Goal: Task Accomplishment & Management: Use online tool/utility

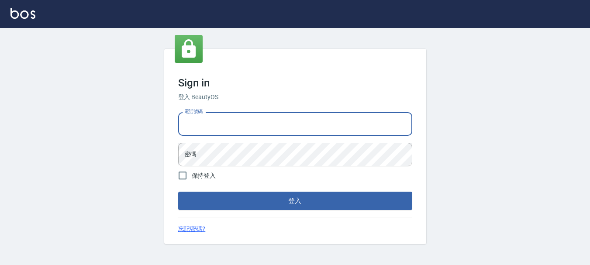
click at [260, 121] on input "電話號碼" at bounding box center [295, 124] width 234 height 24
type input "0989239739"
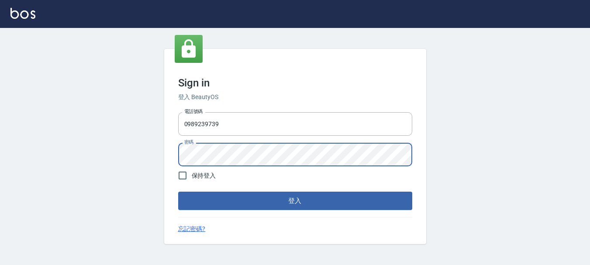
click at [178, 192] on button "登入" at bounding box center [295, 201] width 234 height 18
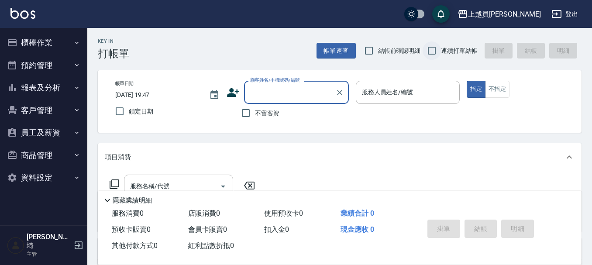
click at [435, 45] on input "連續打單結帳" at bounding box center [432, 50] width 18 height 18
checkbox input "true"
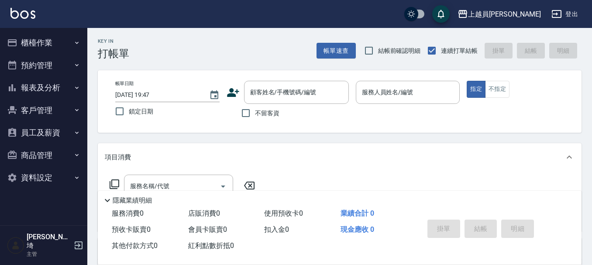
click at [262, 119] on label "不留客資" at bounding box center [258, 113] width 43 height 18
click at [255, 119] on input "不留客資" at bounding box center [246, 113] width 18 height 18
checkbox input "true"
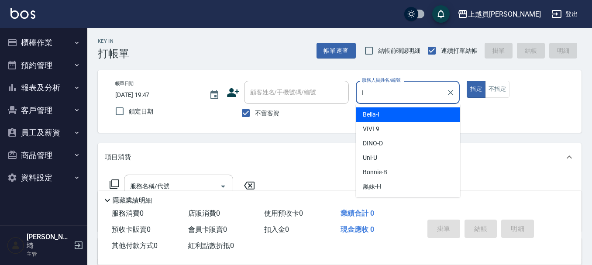
type input "Bella-I"
type button "true"
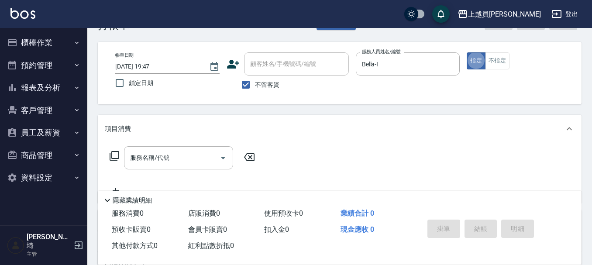
scroll to position [44, 0]
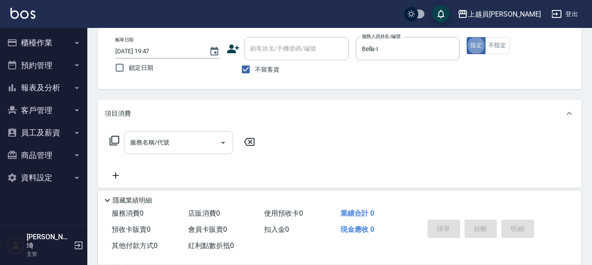
click at [205, 145] on input "服務名稱/代號" at bounding box center [172, 142] width 88 height 15
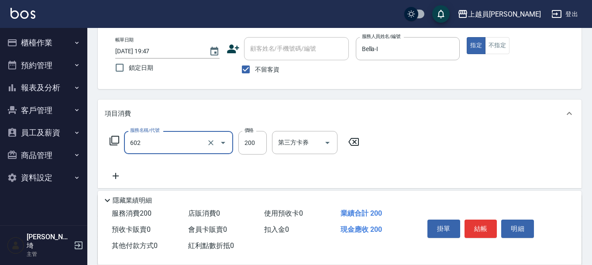
type input "一般洗髮(602)"
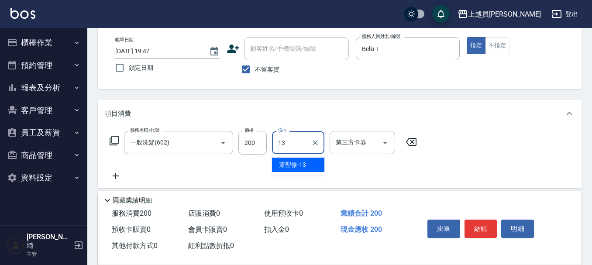
type input "蕭聖修-13"
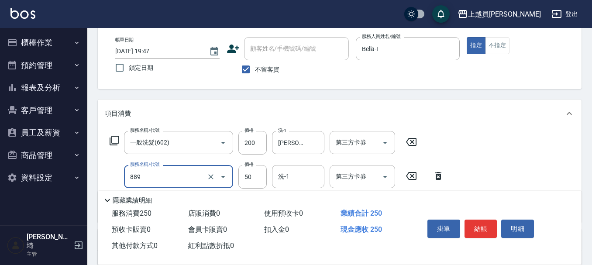
type input "精油(889)"
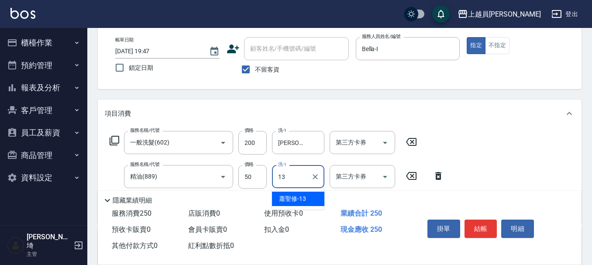
type input "蕭聖修-13"
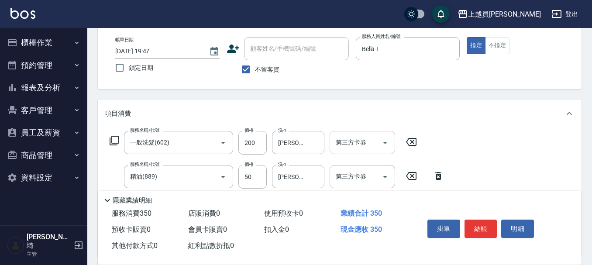
type input "剪髮(302)"
type input "100"
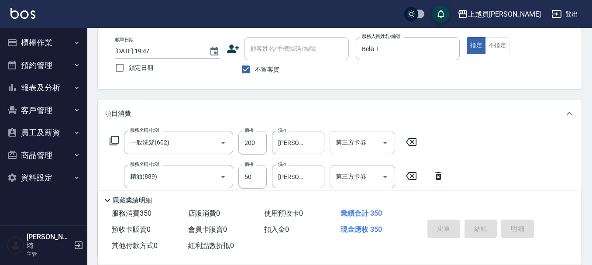
type input "2025/09/15 19:48"
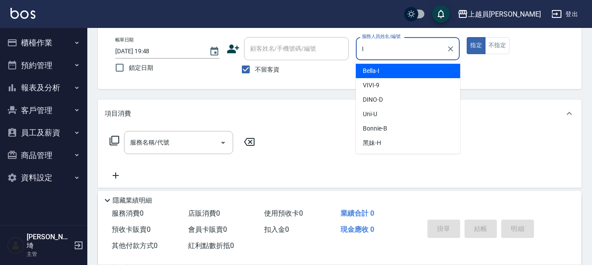
type input "Bella-I"
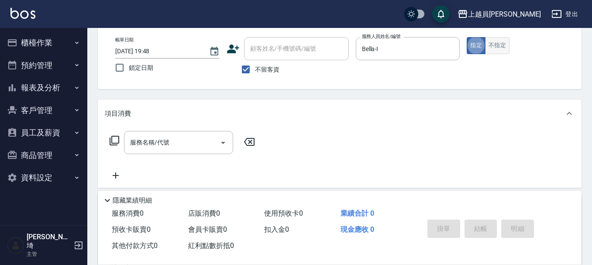
click at [499, 49] on button "不指定" at bounding box center [497, 45] width 24 height 17
click at [196, 142] on input "服務名稱/代號" at bounding box center [172, 142] width 88 height 15
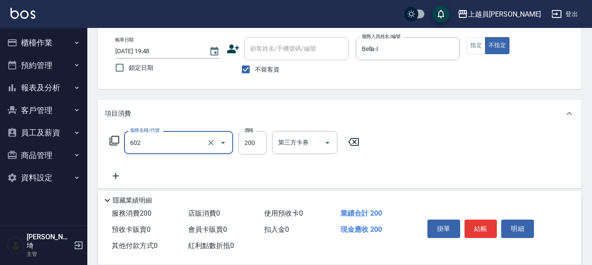
type input "一般洗髮(602)"
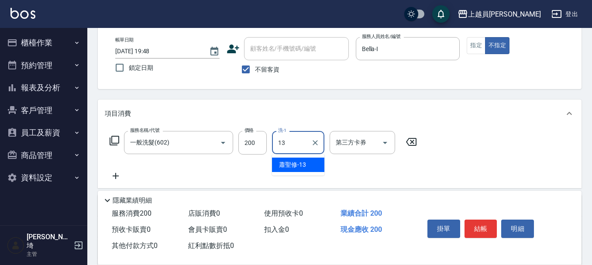
type input "蕭聖修-13"
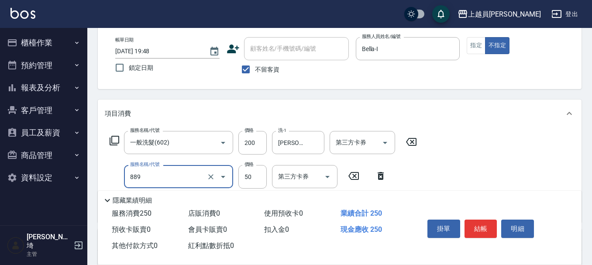
type input "精油(889)"
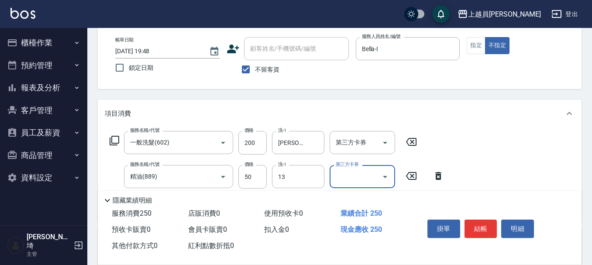
type input "蕭聖修-13"
type input "瞬間保養(415)"
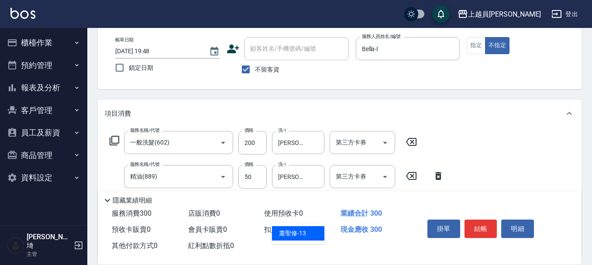
type input "蕭聖修-13"
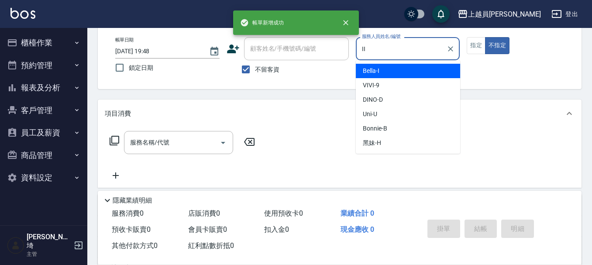
type input "II"
click at [485, 37] on button "不指定" at bounding box center [497, 45] width 24 height 17
type button "false"
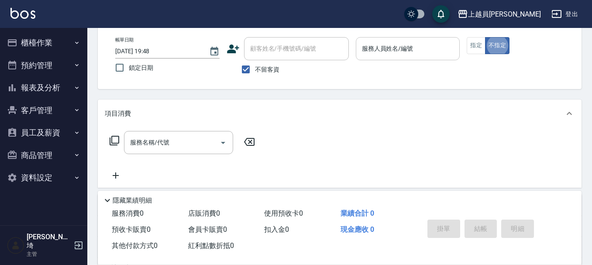
click at [362, 54] on input "服務人員姓名/編號" at bounding box center [408, 48] width 96 height 15
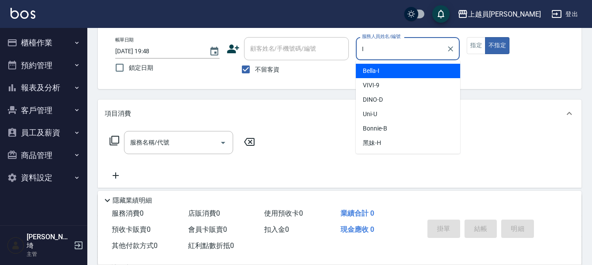
type input "Bella-I"
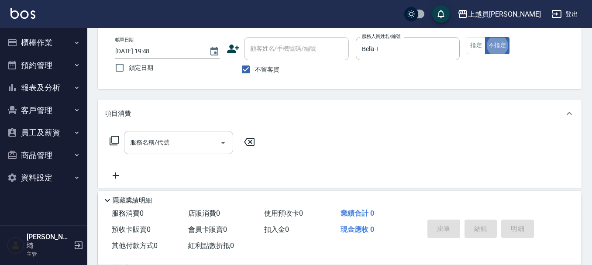
click at [198, 138] on input "服務名稱/代號" at bounding box center [172, 142] width 88 height 15
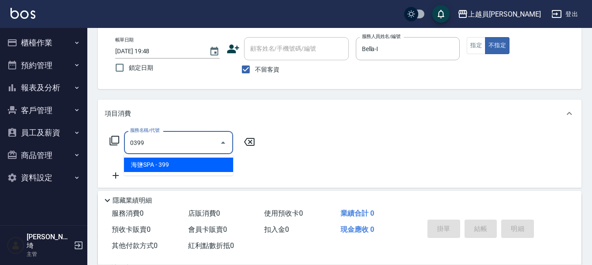
type input "海鹽SPA(0399)"
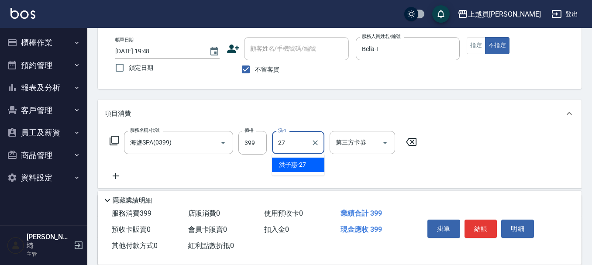
type input "洪子惠-27"
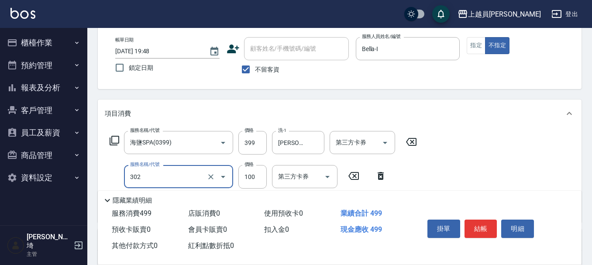
type input "剪髮(302)"
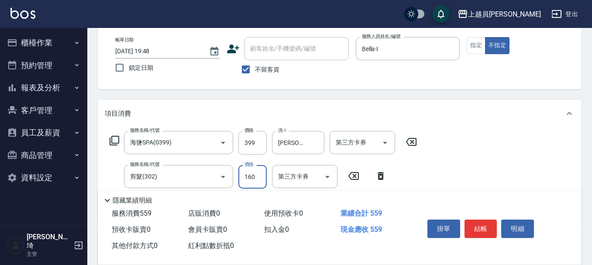
type input "160"
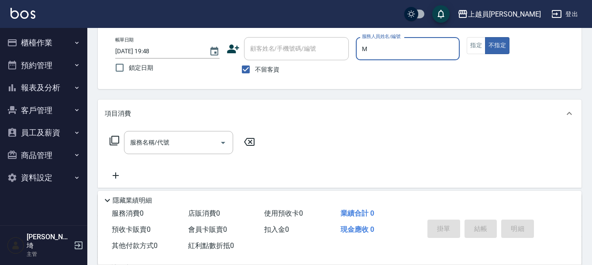
type input "M-M"
click at [470, 38] on button "指定" at bounding box center [476, 45] width 19 height 17
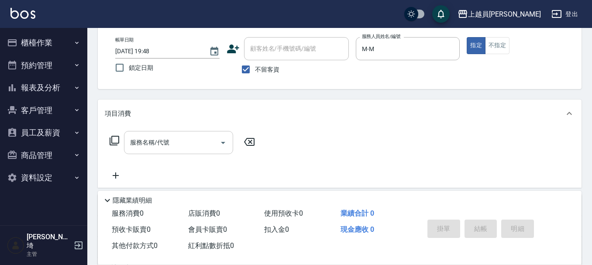
click at [186, 152] on div "服務名稱/代號" at bounding box center [178, 142] width 109 height 23
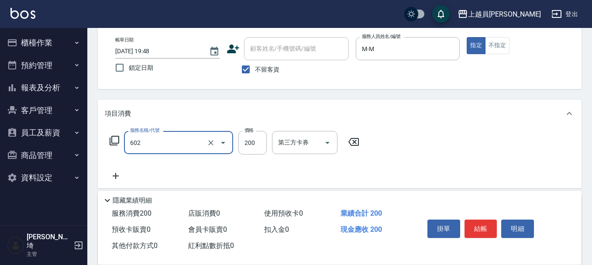
type input "一般洗髮(602)"
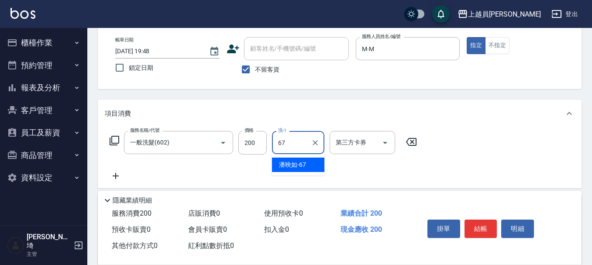
type input "潘映如-67"
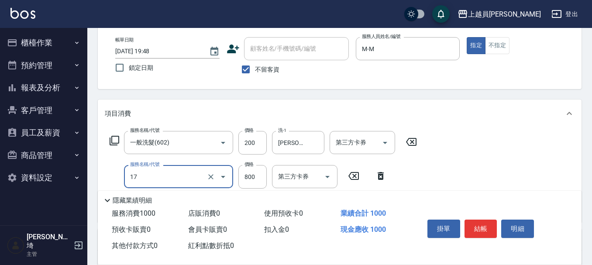
type input "染髮(17)"
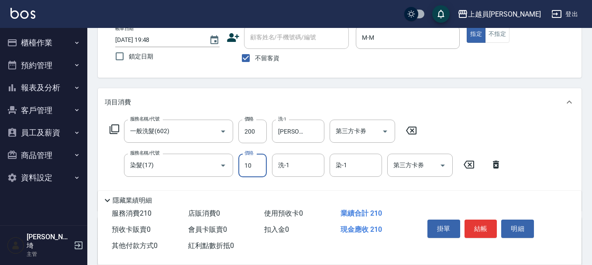
scroll to position [87, 0]
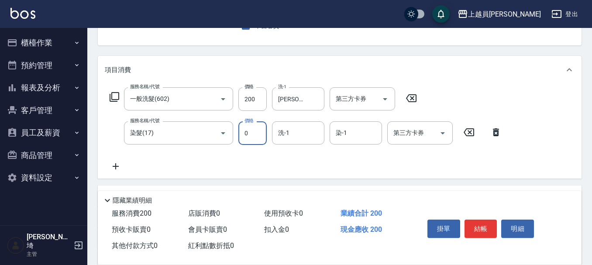
type input "0"
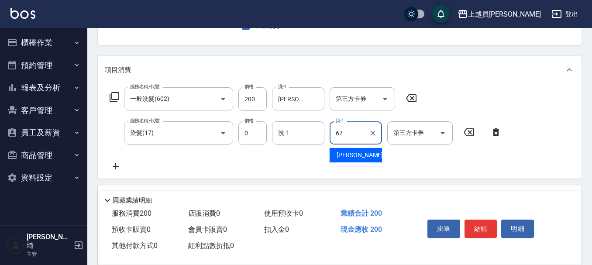
type input "潘映如-67"
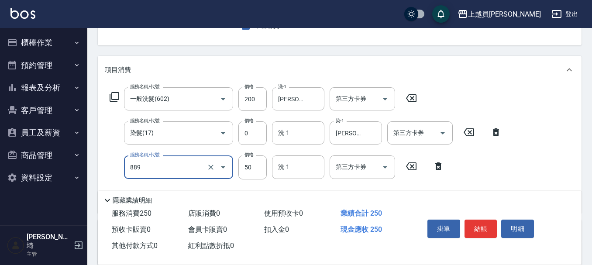
type input "精油(889)"
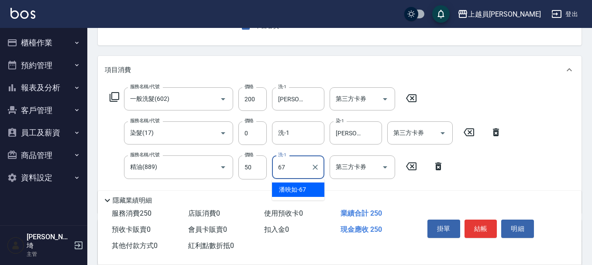
type input "潘映如-67"
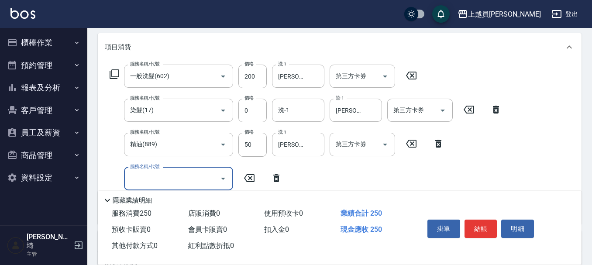
scroll to position [131, 0]
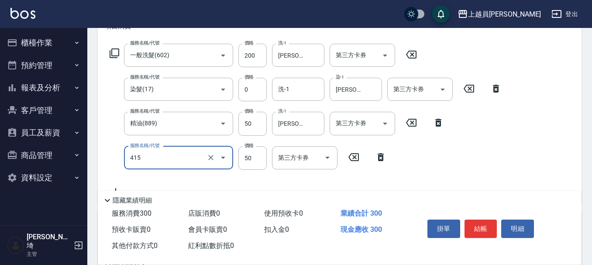
type input "瞬間保養(415)"
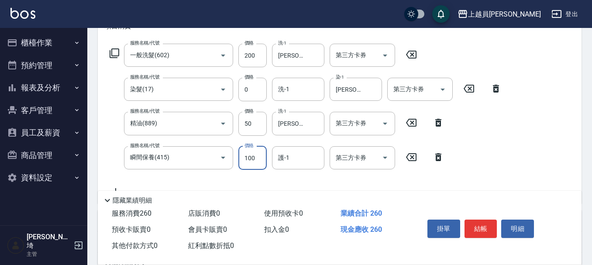
type input "100"
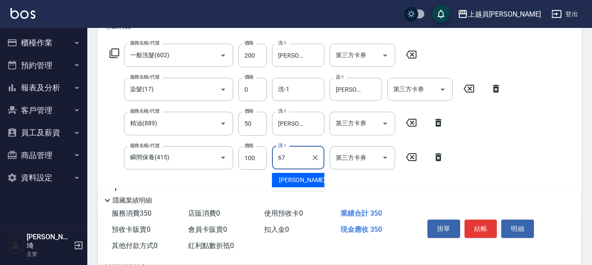
type input "潘映如-67"
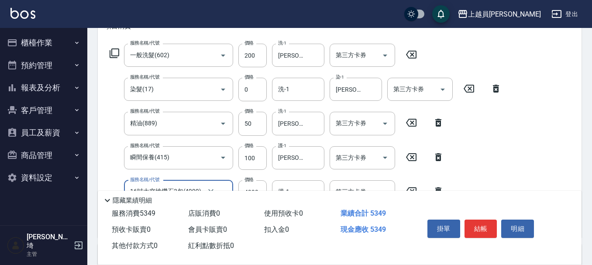
type input "16吋太空槍鑽石3包(4999)"
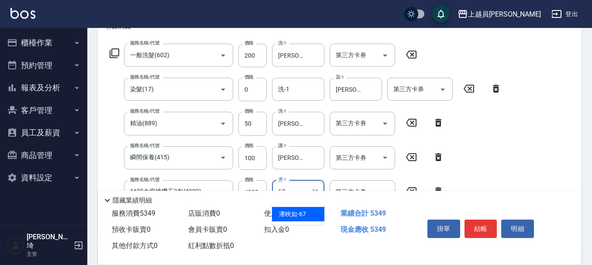
type input "潘映如-67"
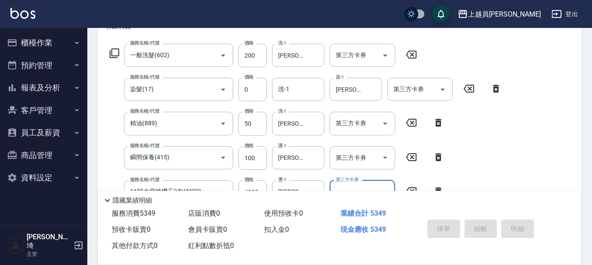
type input "2025/09/15 19:49"
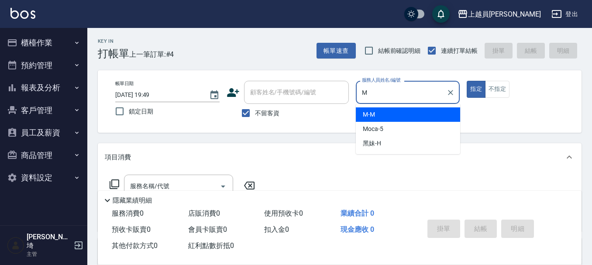
type input "M-M"
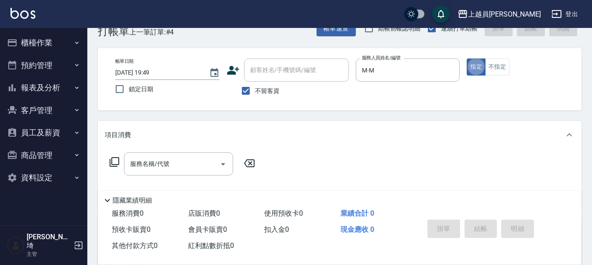
scroll to position [44, 0]
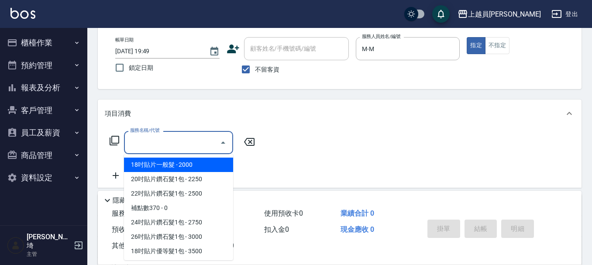
drag, startPoint x: 176, startPoint y: 145, endPoint x: 596, endPoint y: 131, distance: 420.2
click at [198, 139] on input "服務名稱/代號" at bounding box center [172, 142] width 88 height 15
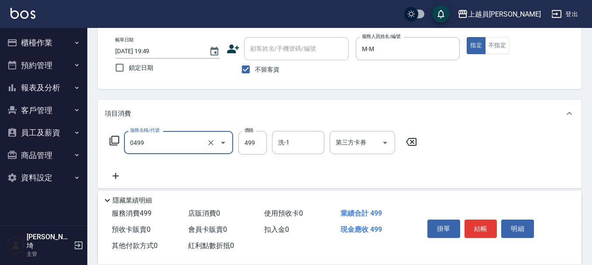
type input "去角質洗髮(0499)"
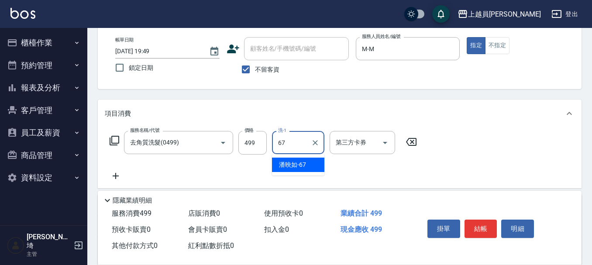
type input "潘映如-67"
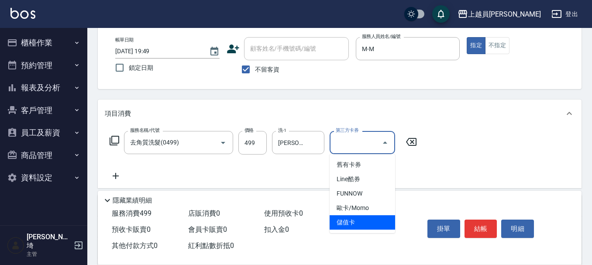
type input "儲值卡"
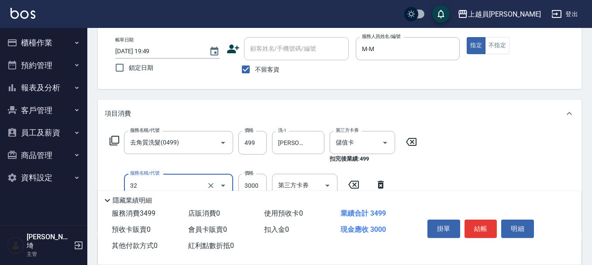
type input "染髮A餐(32)"
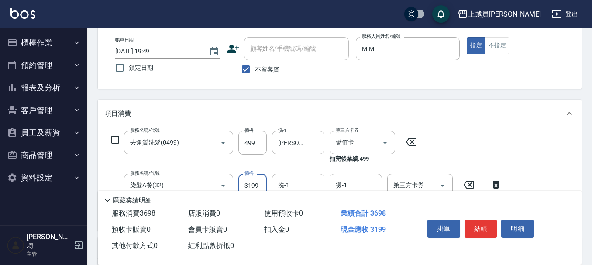
type input "3199"
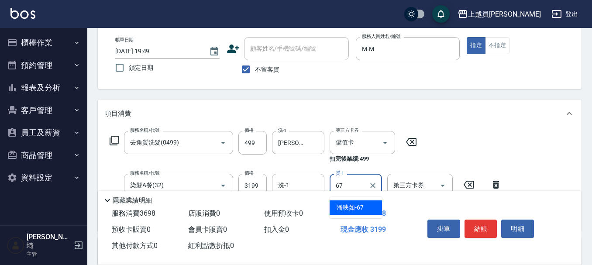
type input "潘映如-67"
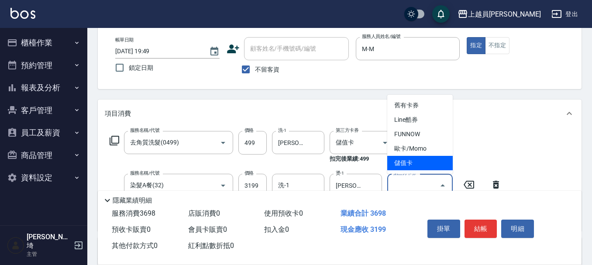
type input "儲值卡"
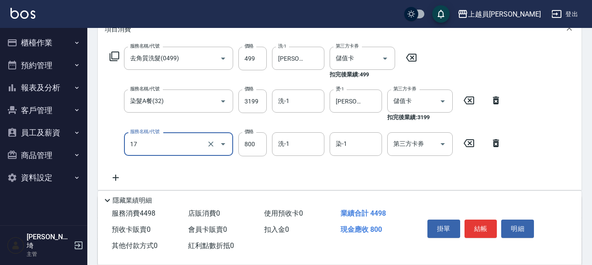
scroll to position [131, 0]
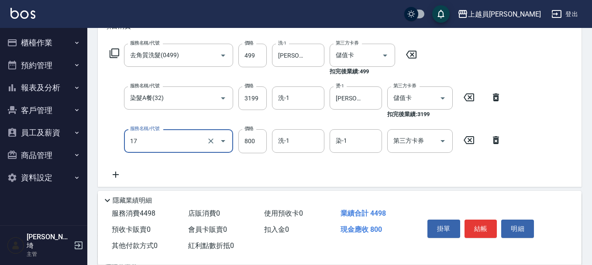
type input "染髮(17)"
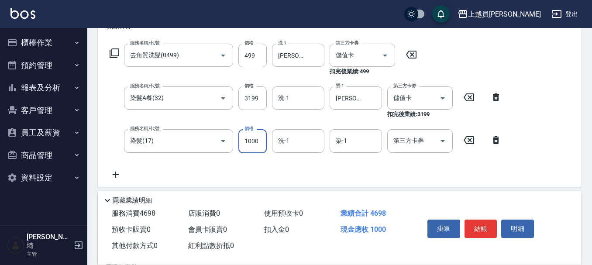
type input "1000"
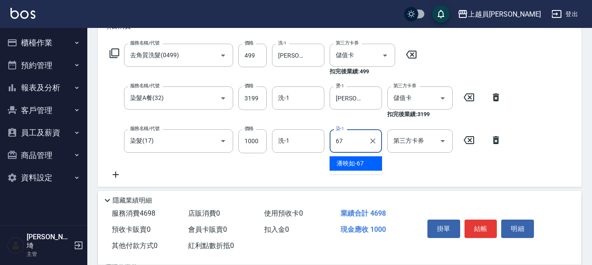
type input "潘映如-67"
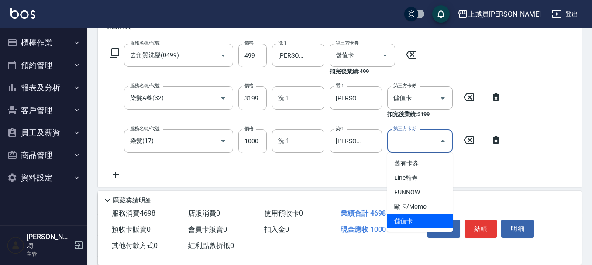
type input "儲值卡"
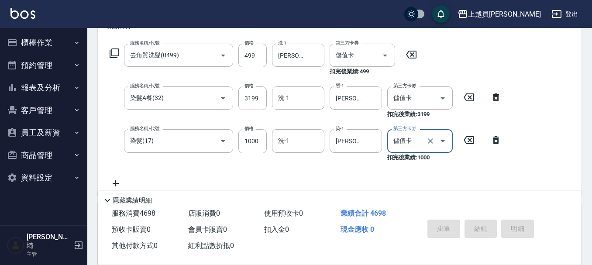
type input "2025/09/15 19:50"
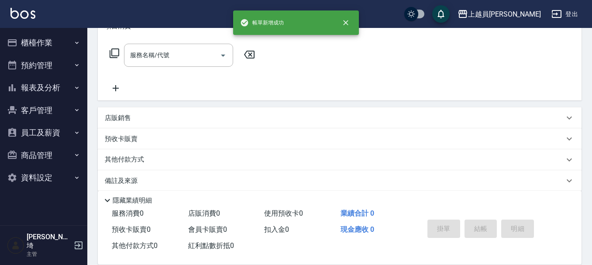
scroll to position [0, 0]
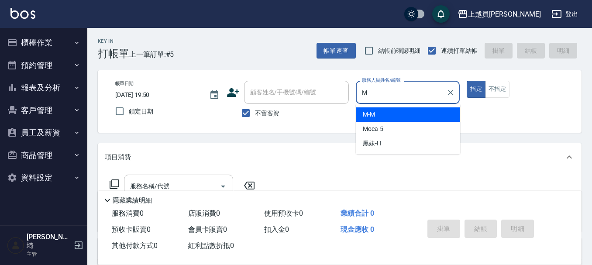
type input "M-M"
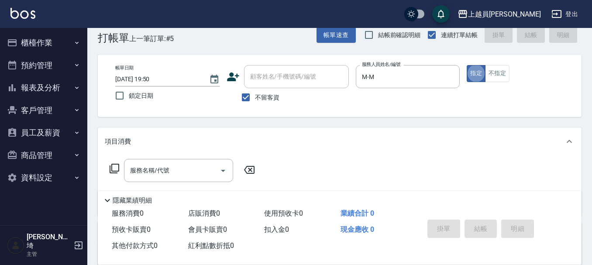
scroll to position [44, 0]
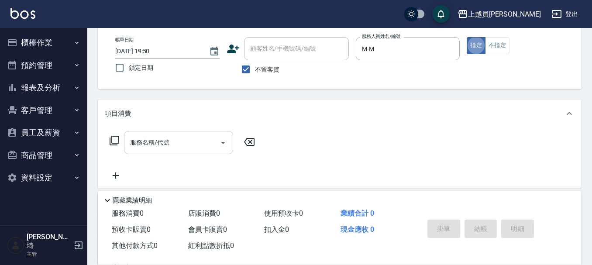
click at [189, 132] on div "服務名稱/代號" at bounding box center [178, 142] width 109 height 23
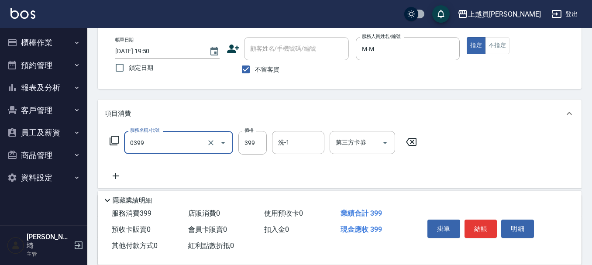
type input "海鹽SPA(0399)"
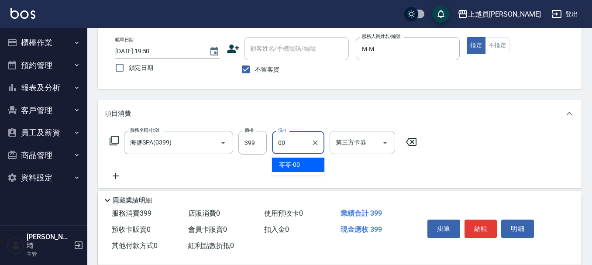
type input "苓苓-00"
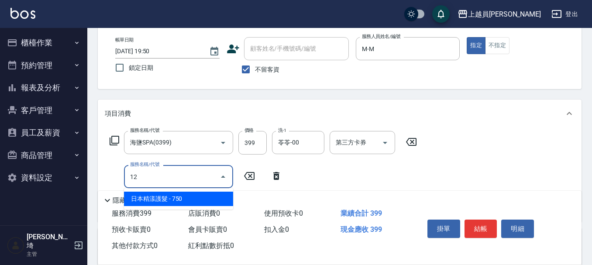
type input "日本精漾護髮(12)"
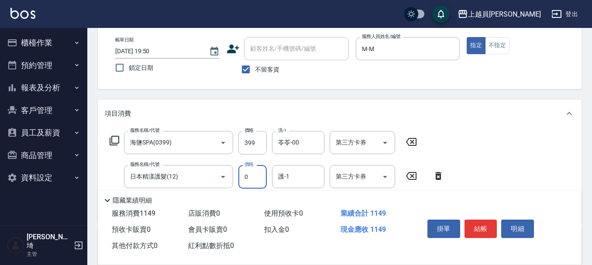
type input "0"
type input "苓苓-00"
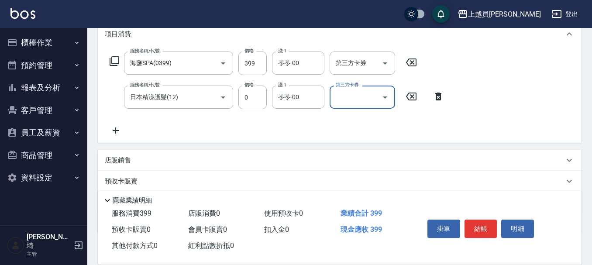
scroll to position [131, 0]
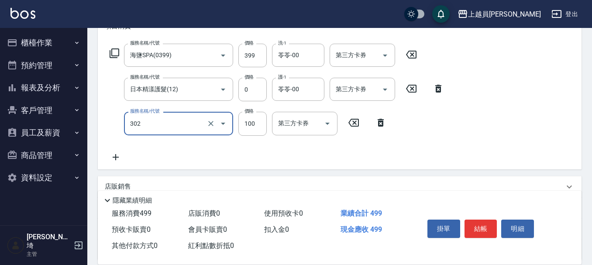
type input "剪髮(302)"
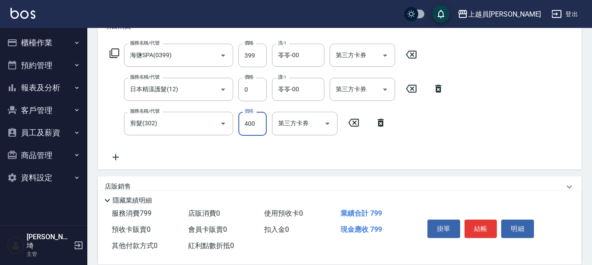
type input "400"
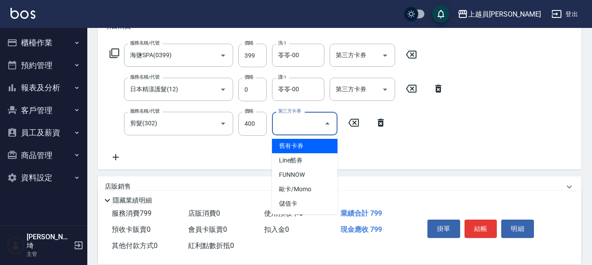
type input "儲值卡"
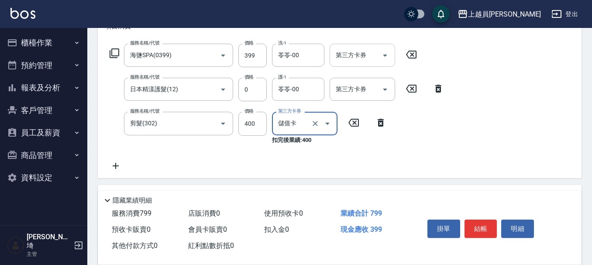
click at [379, 52] on div at bounding box center [384, 55] width 13 height 23
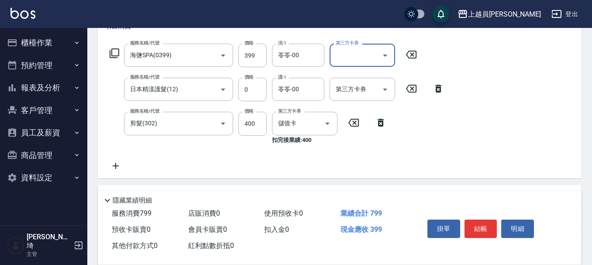
click at [392, 61] on div "第三方卡券" at bounding box center [362, 55] width 65 height 23
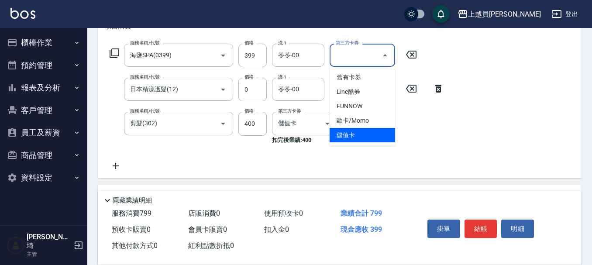
click at [354, 140] on span "儲值卡" at bounding box center [362, 135] width 65 height 14
type input "儲值卡"
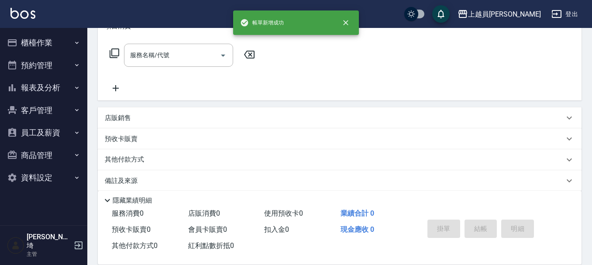
scroll to position [0, 0]
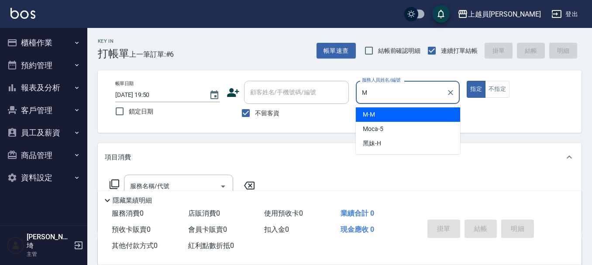
type input "M-M"
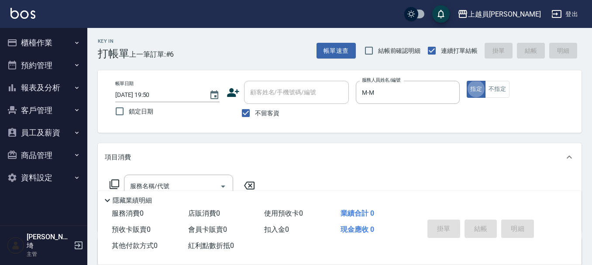
scroll to position [44, 0]
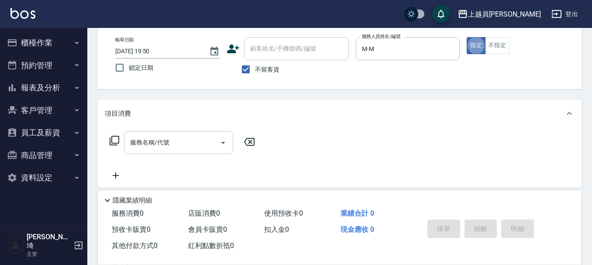
click at [213, 137] on input "服務名稱/代號" at bounding box center [172, 142] width 88 height 15
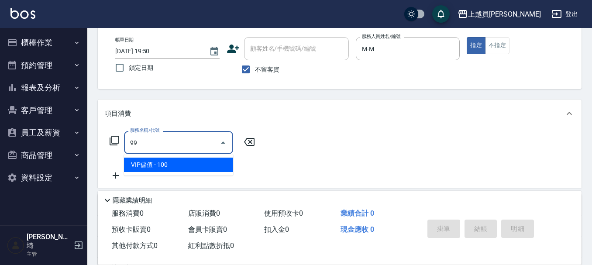
type input "VIP儲值(99)"
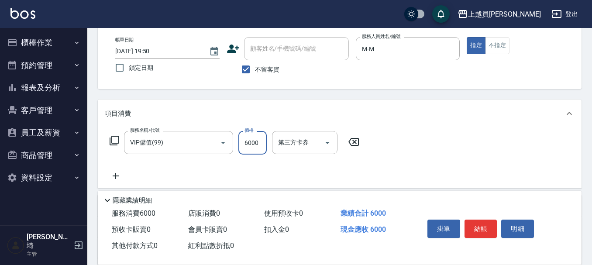
type input "6000"
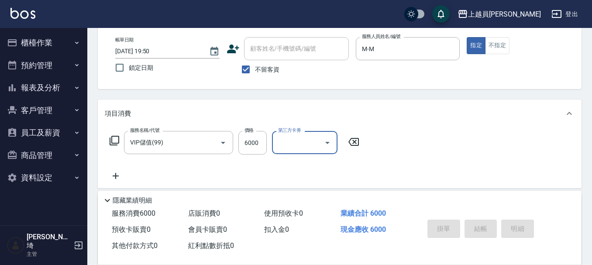
type input "2025/09/15 19:51"
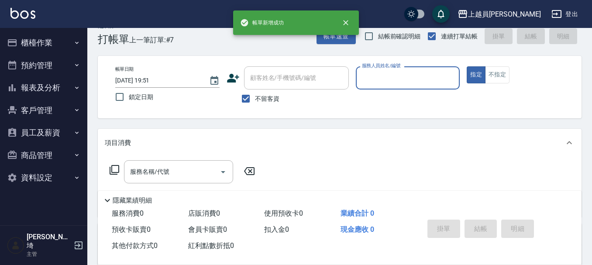
scroll to position [0, 0]
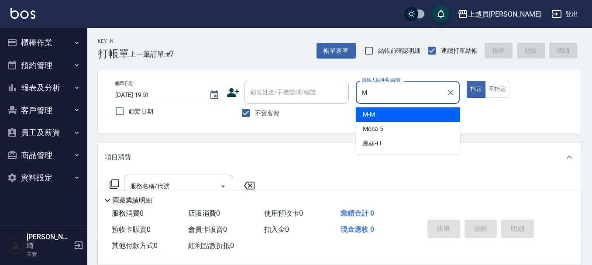
type input "M-M"
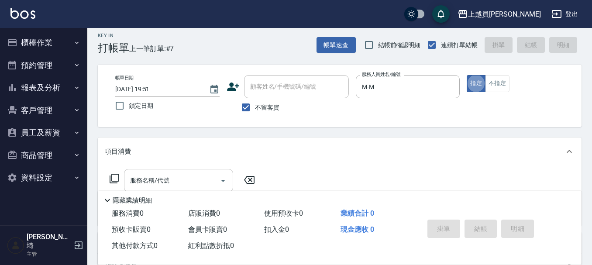
scroll to position [44, 0]
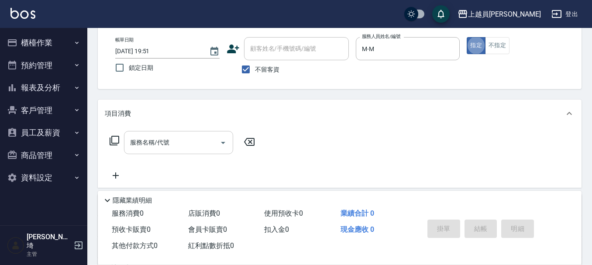
click at [200, 140] on input "服務名稱/代號" at bounding box center [172, 142] width 88 height 15
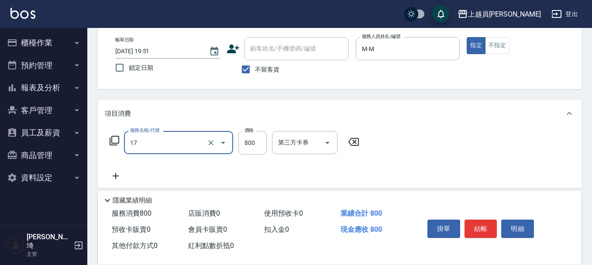
type input "染髮(17)"
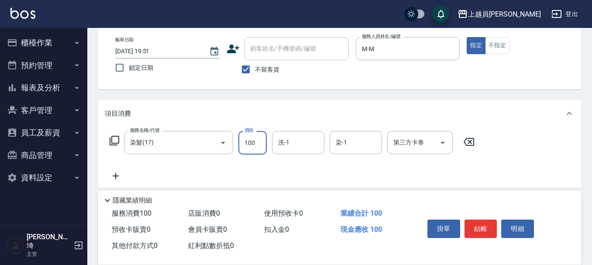
click at [265, 141] on input "100" at bounding box center [252, 143] width 28 height 24
type input "1000"
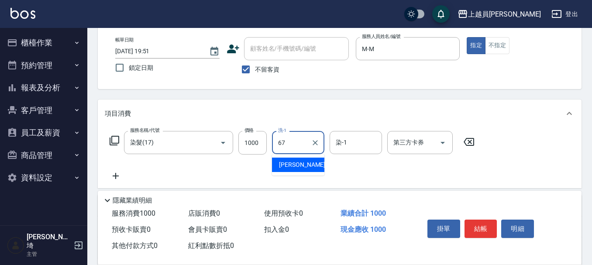
type input "潘映如-67"
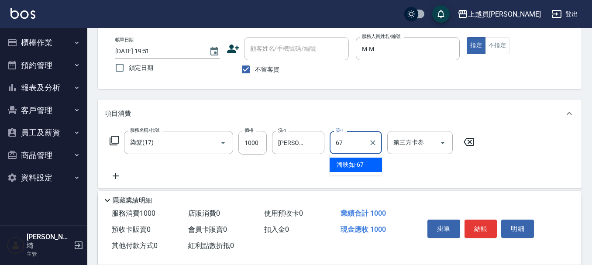
type input "潘映如-67"
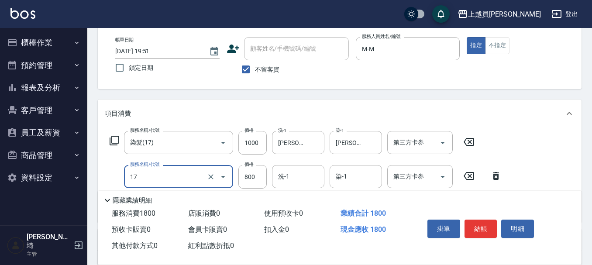
type input "染髮(17)"
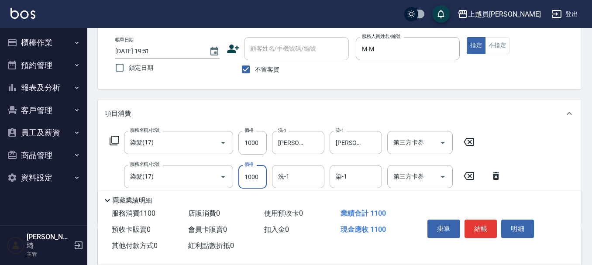
type input "1000"
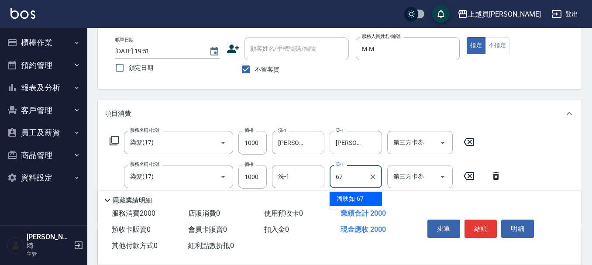
type input "潘映如-67"
type input "天天護髮(11)"
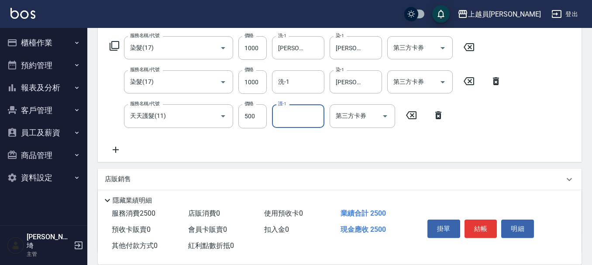
scroll to position [175, 0]
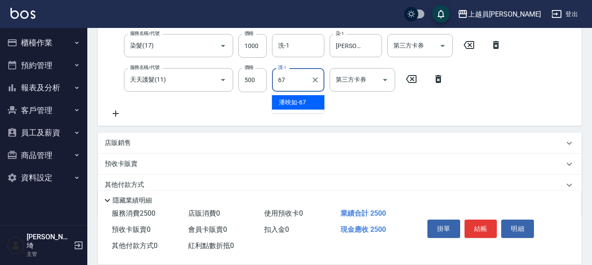
type input "潘映如-67"
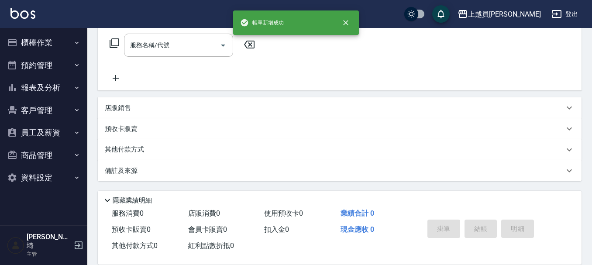
scroll to position [0, 0]
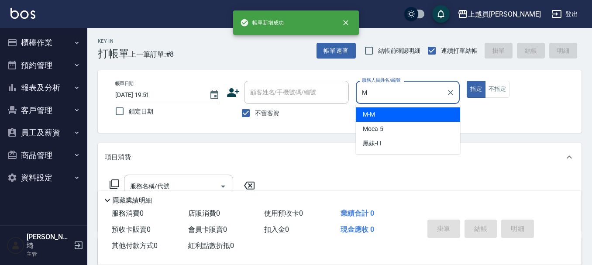
type input "M-M"
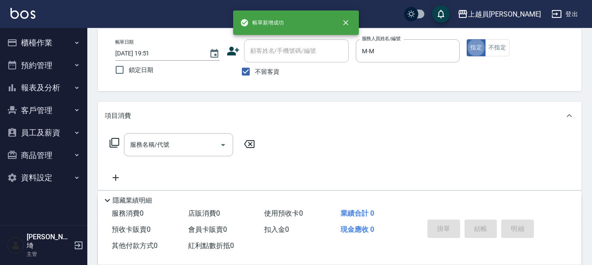
scroll to position [44, 0]
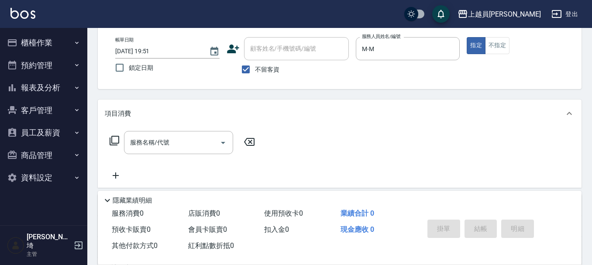
click at [164, 129] on div "服務名稱/代號 服務名稱/代號" at bounding box center [340, 157] width 484 height 60
click at [165, 135] on input "服務名稱/代號" at bounding box center [172, 142] width 88 height 15
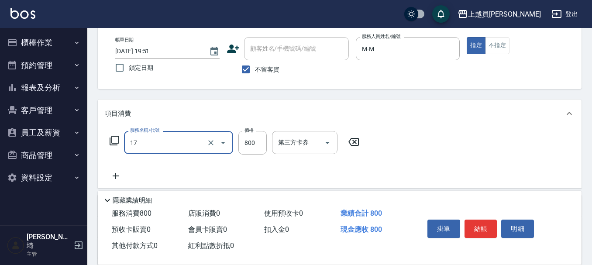
type input "染髮(17)"
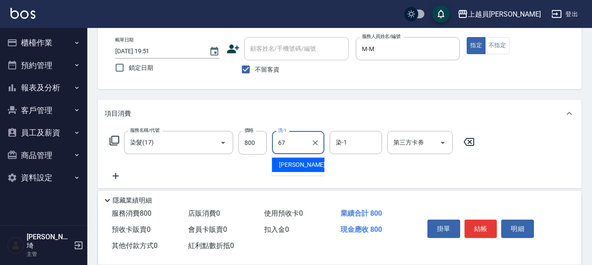
type input "潘映如-67"
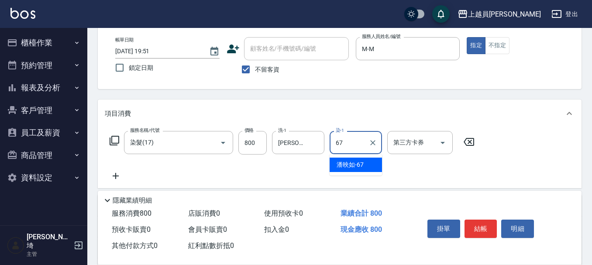
type input "潘映如-67"
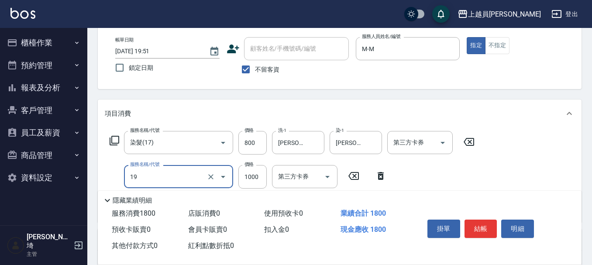
type input "一般燙髮(19)"
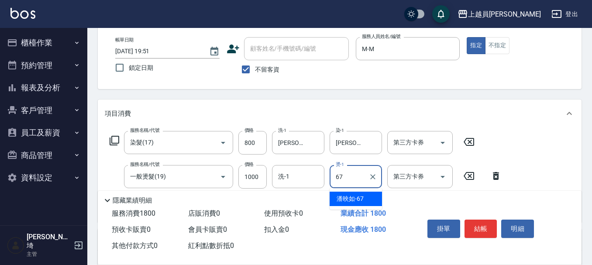
type input "潘映如-67"
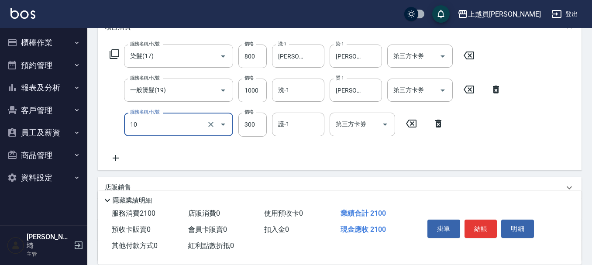
scroll to position [131, 0]
type input "還原酸護髮(10)"
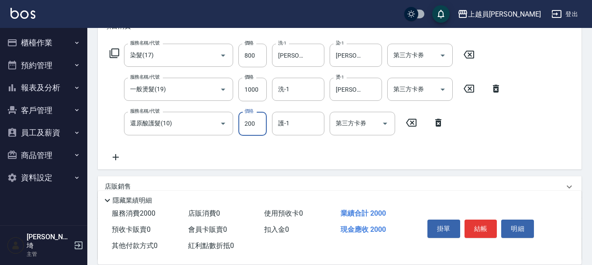
type input "200"
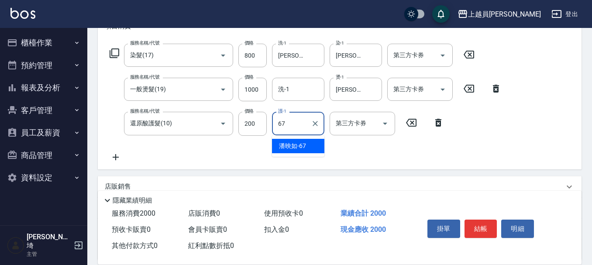
type input "潘映如-67"
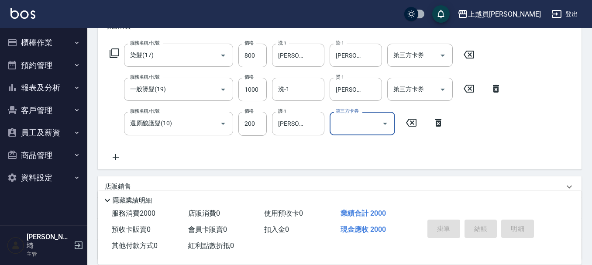
type input "2025/09/15 19:52"
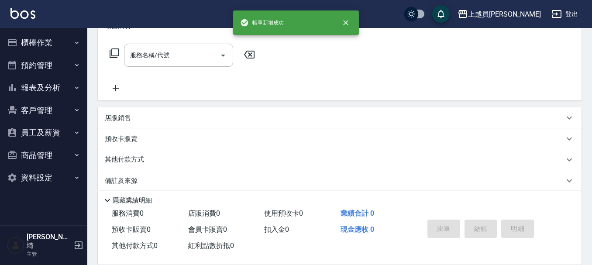
scroll to position [0, 0]
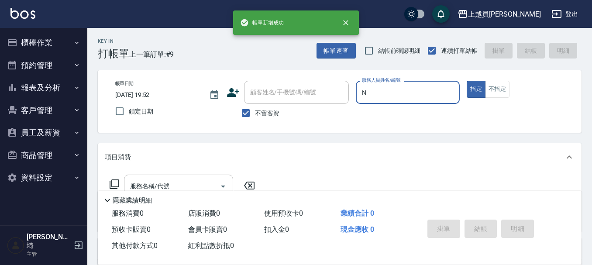
type input "DINO-D"
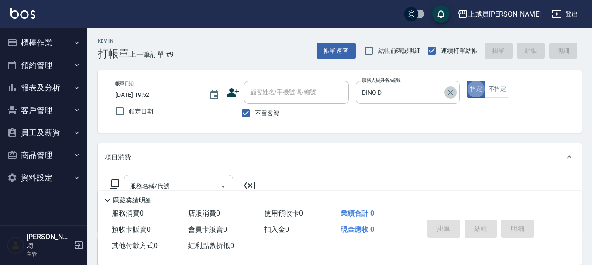
click at [451, 90] on icon "Clear" at bounding box center [450, 92] width 9 height 9
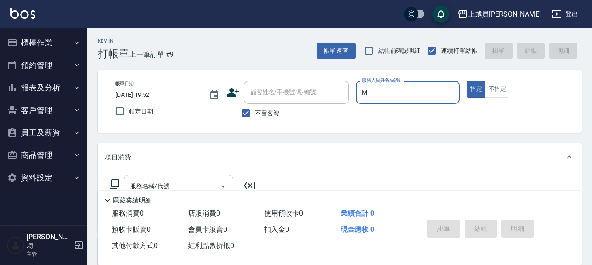
type input "M-M"
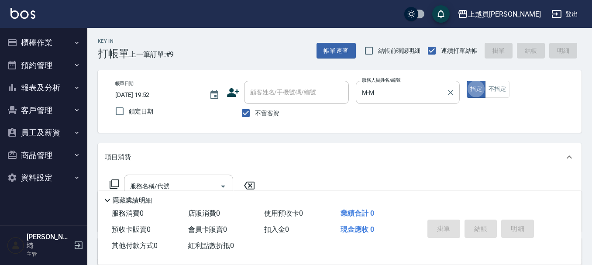
scroll to position [87, 0]
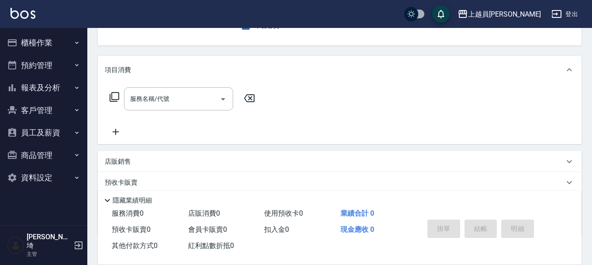
click at [168, 159] on div "店販銷售" at bounding box center [334, 161] width 459 height 9
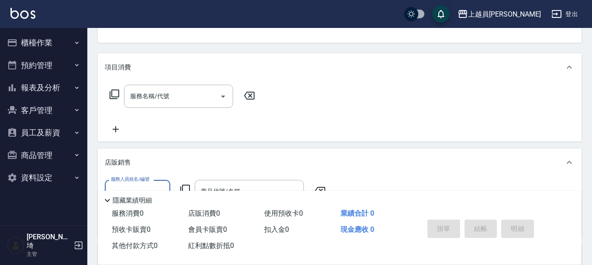
scroll to position [131, 0]
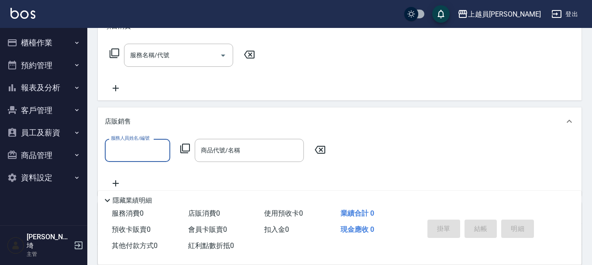
type input "N"
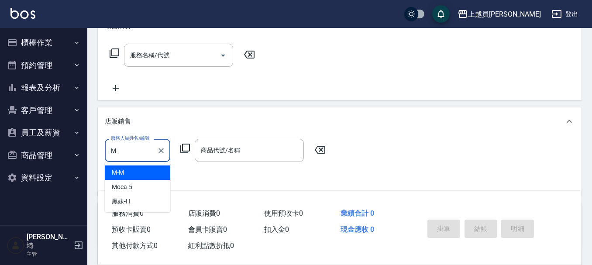
type input "M-M"
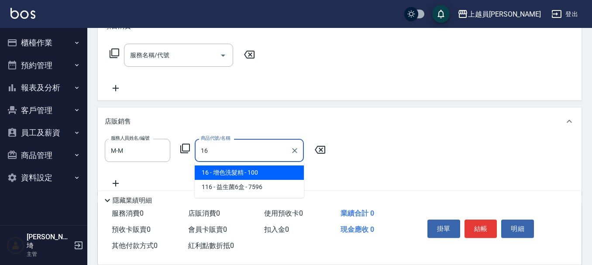
type input "增色洗髮精"
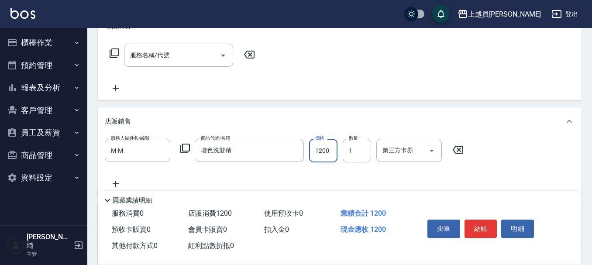
type input "1200"
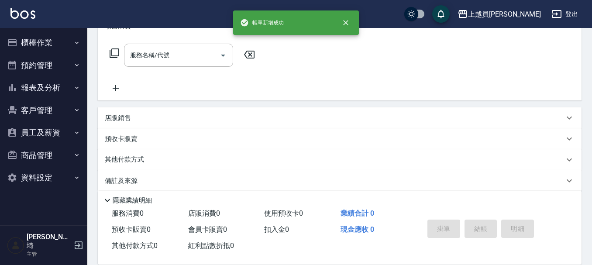
scroll to position [0, 0]
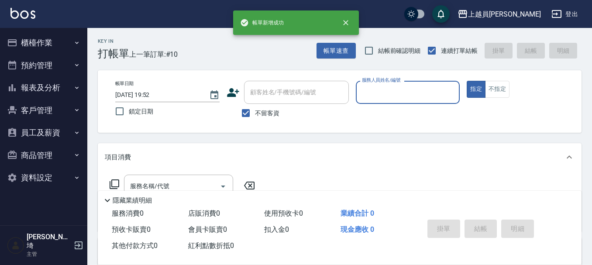
click at [467, 81] on button "指定" at bounding box center [476, 89] width 19 height 17
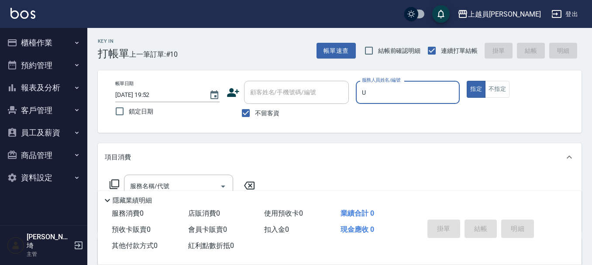
type input "Uni-U"
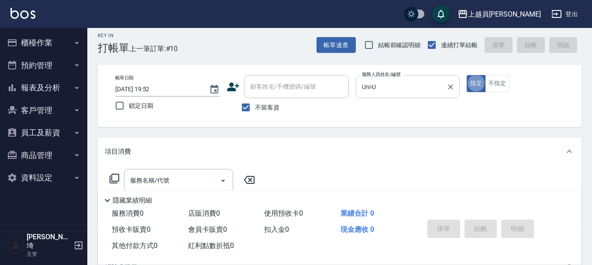
scroll to position [44, 0]
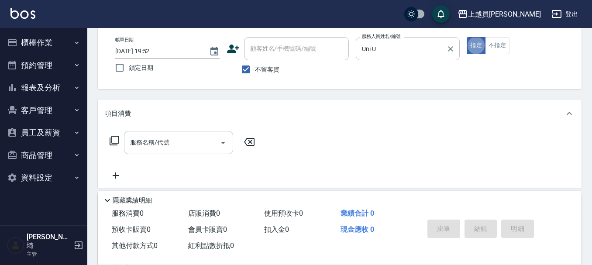
click at [196, 140] on input "服務名稱/代號" at bounding box center [172, 142] width 88 height 15
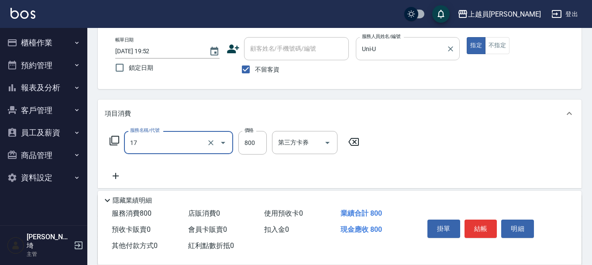
type input "染髮(17)"
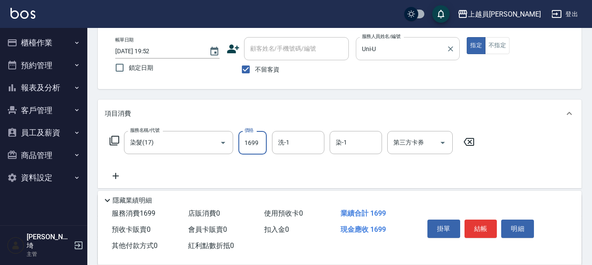
type input "1699"
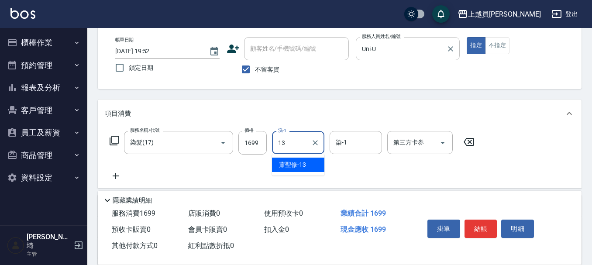
type input "蕭聖修-13"
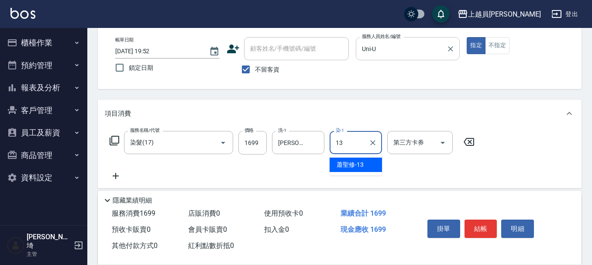
type input "蕭聖修-13"
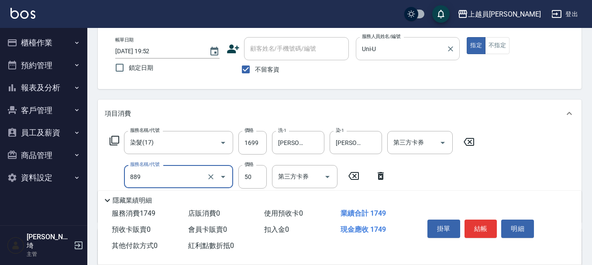
type input "精油(889)"
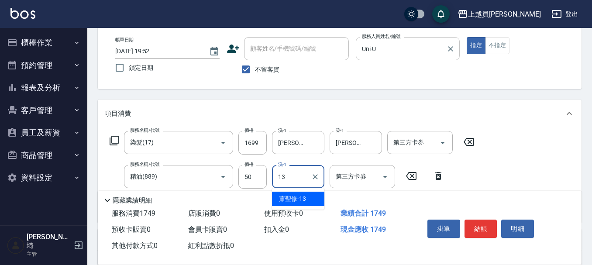
type input "蕭聖修-13"
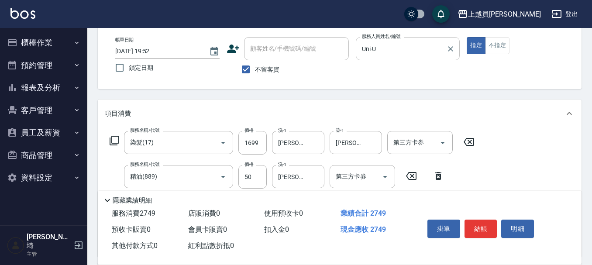
type input "酵素護髮(13)"
type input "蕭聖修-13"
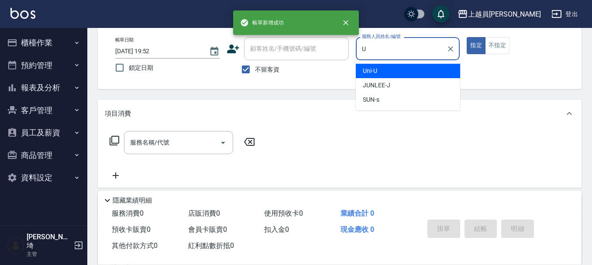
type input "Uni-U"
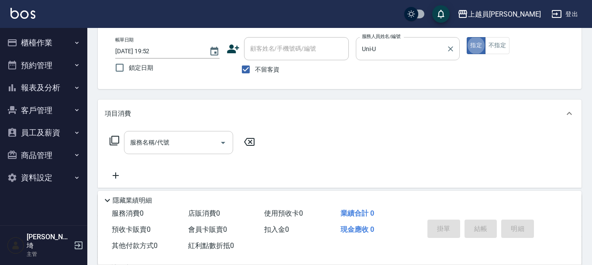
click at [191, 139] on input "服務名稱/代號" at bounding box center [172, 142] width 88 height 15
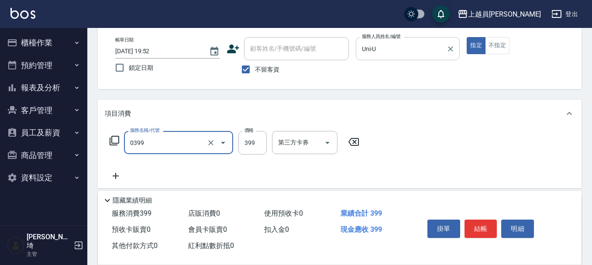
type input "海鹽SPA(0399)"
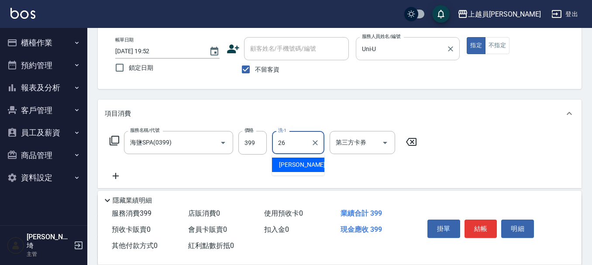
type input "胡芷綾-26"
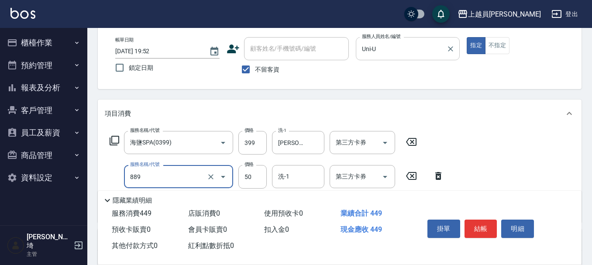
type input "精油(889)"
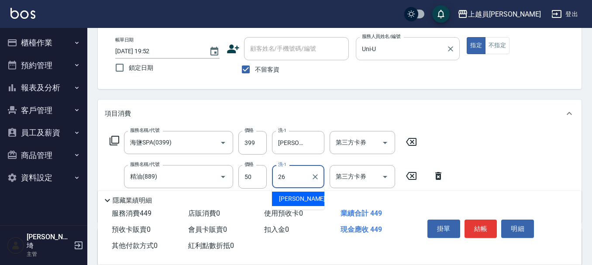
type input "胡芷綾-26"
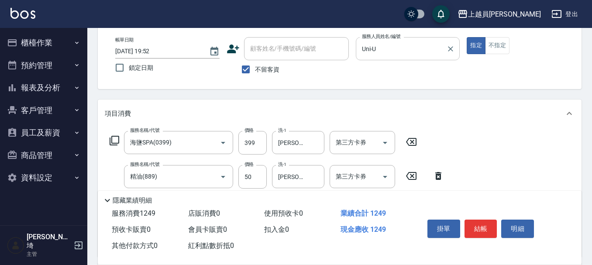
type input "染髮(17)"
type input "1200"
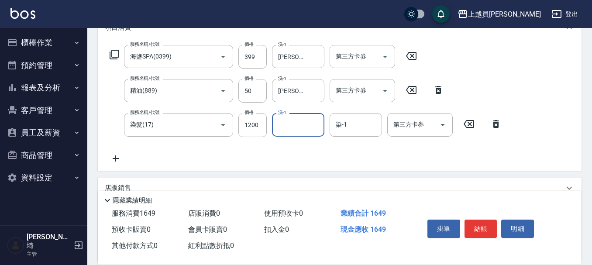
scroll to position [131, 0]
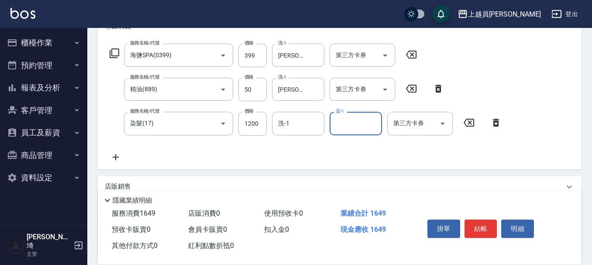
type input "1"
type input "胡芷綾-26"
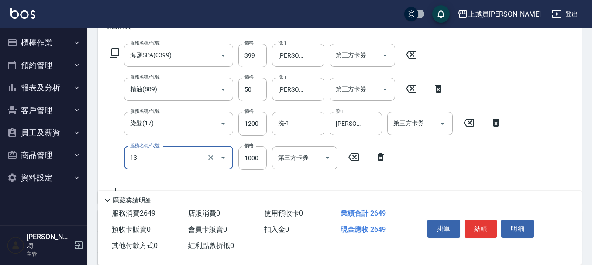
type input "酵素護髮(13)"
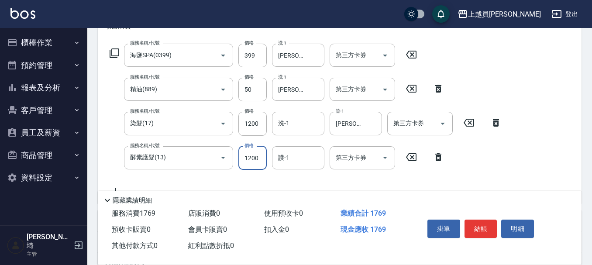
type input "1200"
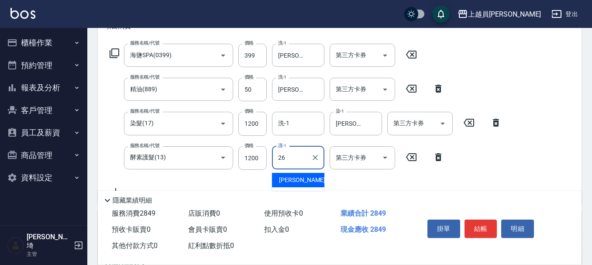
type input "胡芷綾-26"
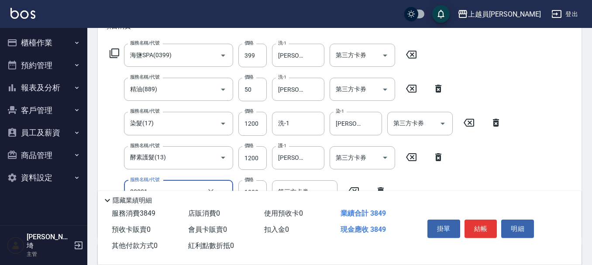
type input "單卸髮片(00031)"
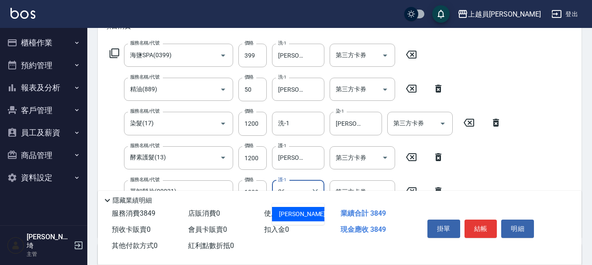
type input "胡芷綾-26"
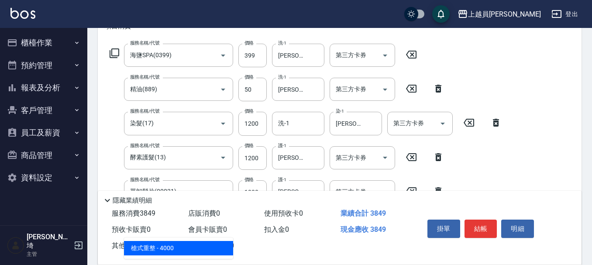
type input "槍式重整(00028)"
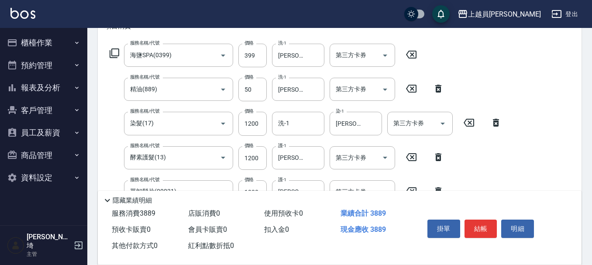
type input "4000"
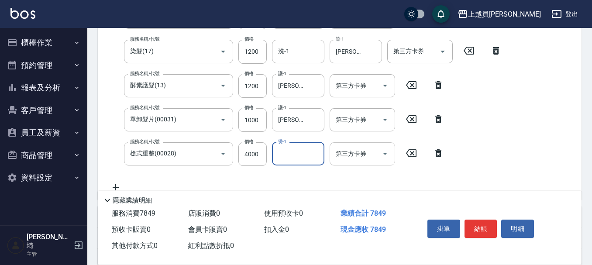
scroll to position [218, 0]
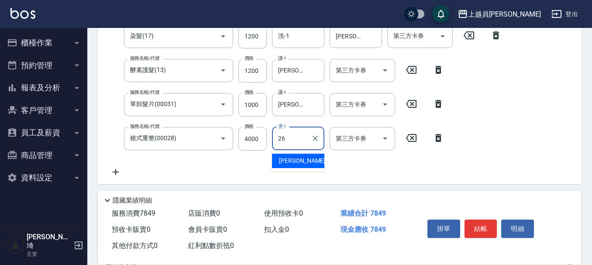
type input "胡芷綾-26"
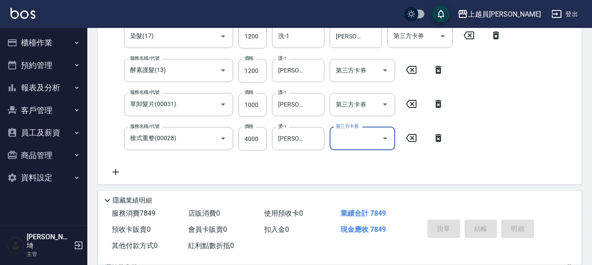
type input "2025/09/15 19:53"
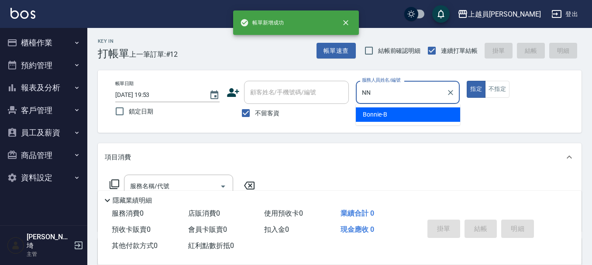
type input "N"
type input "Bonnie-B"
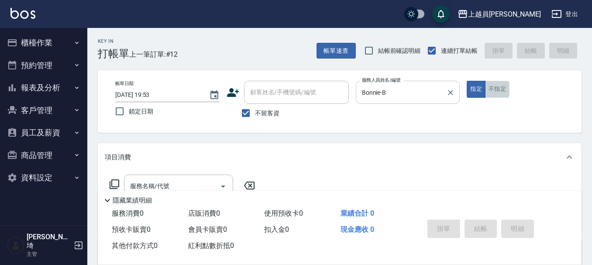
click at [493, 96] on button "不指定" at bounding box center [497, 89] width 24 height 17
click at [143, 180] on input "服務名稱/代號" at bounding box center [172, 186] width 88 height 15
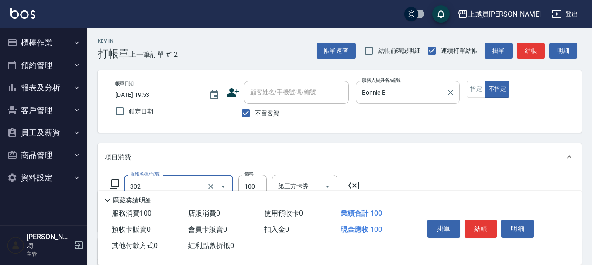
type input "剪髮(302)"
type input "230"
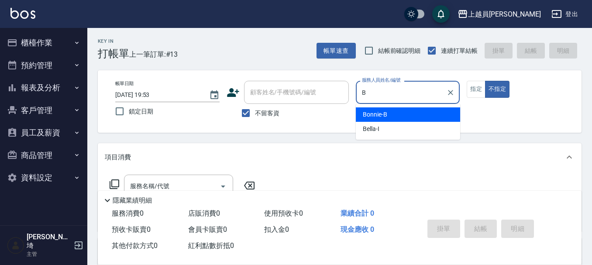
type input "Bonnie-B"
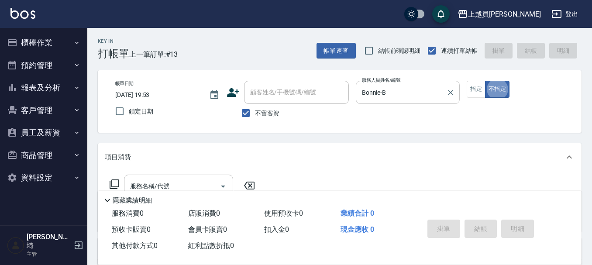
click at [188, 171] on div "項目消費" at bounding box center [340, 157] width 484 height 28
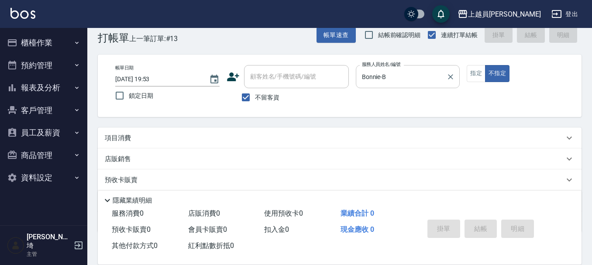
scroll to position [44, 0]
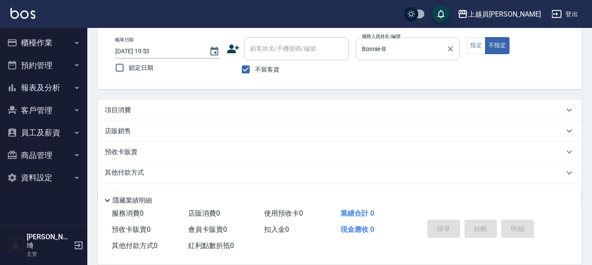
click at [225, 86] on div "帳單日期 2025/09/15 19:53 鎖定日期 顧客姓名/手機號碼/編號 顧客姓名/手機號碼/編號 不留客資 服務人員姓名/編號 Bonnie-B 服務…" at bounding box center [340, 58] width 484 height 62
click at [209, 112] on div "項目消費" at bounding box center [334, 110] width 459 height 9
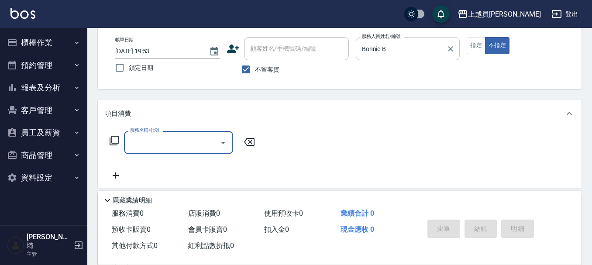
scroll to position [0, 0]
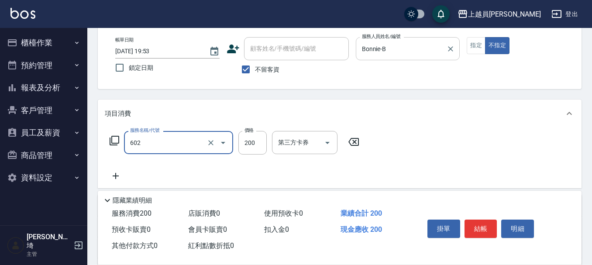
type input "一般洗髮(602)"
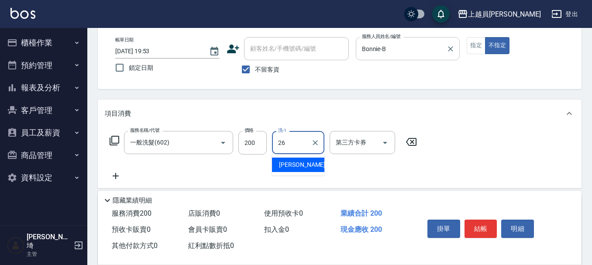
type input "胡芷綾-26"
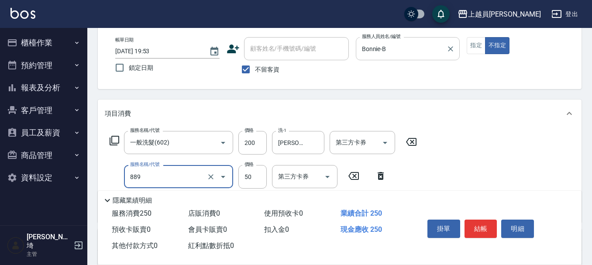
type input "精油(889)"
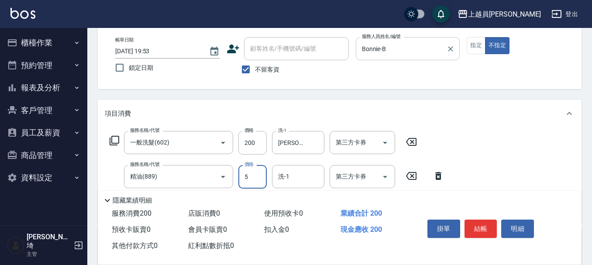
type input "50"
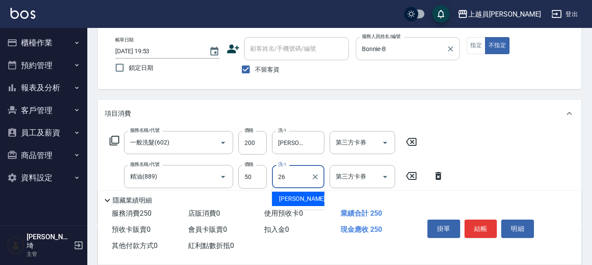
type input "胡芷綾-26"
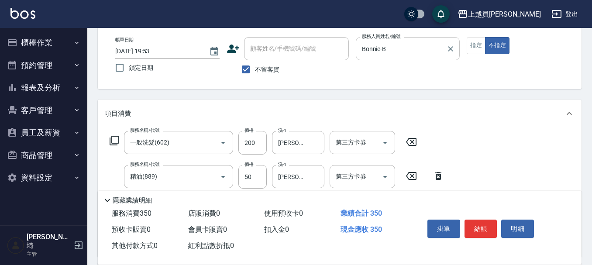
type input "剪髮(302)"
type input "130"
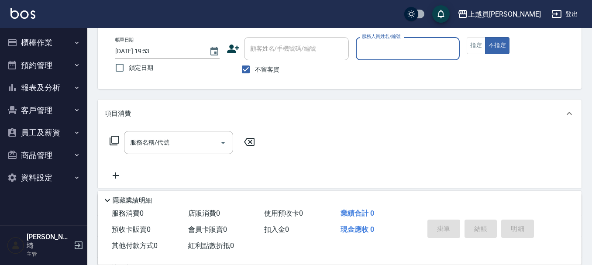
click at [49, 90] on button "報表及分析" at bounding box center [43, 87] width 80 height 23
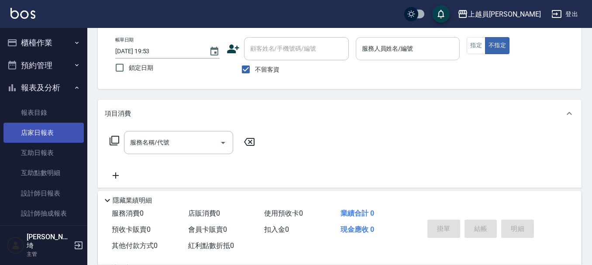
click at [42, 131] on link "店家日報表" at bounding box center [43, 133] width 80 height 20
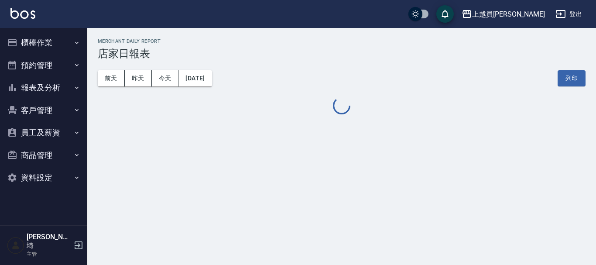
click at [59, 90] on button "報表及分析" at bounding box center [43, 87] width 80 height 23
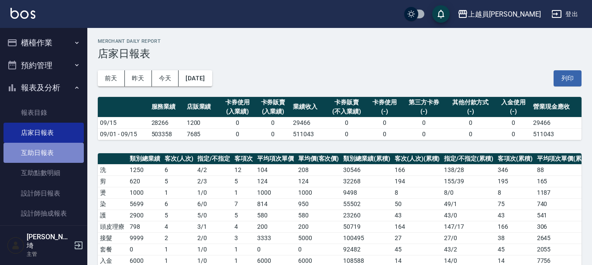
click at [50, 153] on link "互助日報表" at bounding box center [43, 153] width 80 height 20
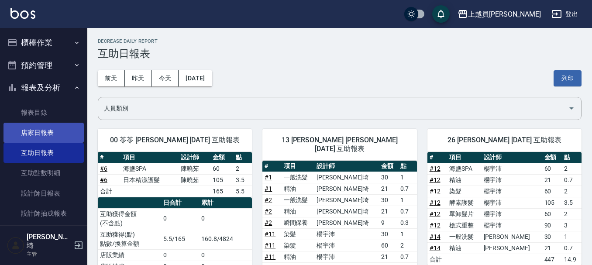
click at [38, 133] on link "店家日報表" at bounding box center [43, 133] width 80 height 20
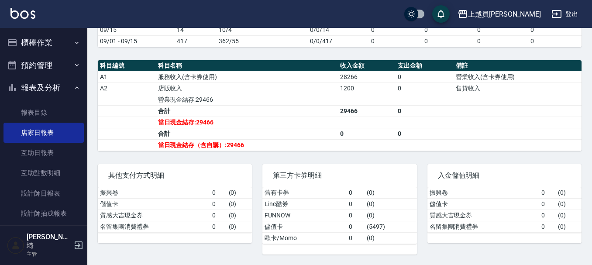
scroll to position [285, 0]
click at [23, 156] on link "互助日報表" at bounding box center [43, 153] width 80 height 20
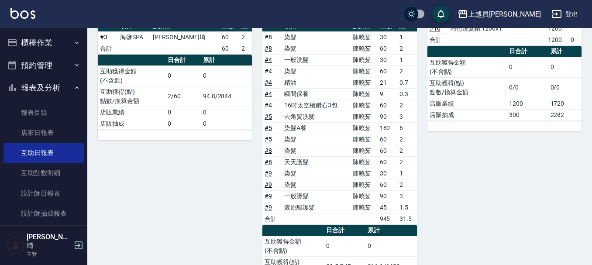
scroll to position [431, 0]
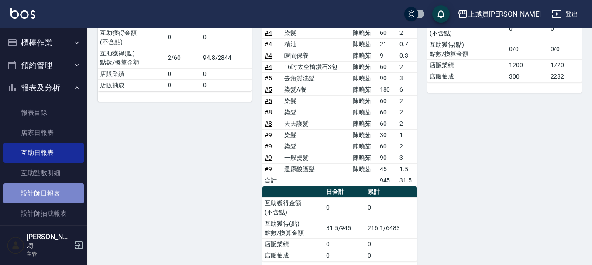
click at [46, 187] on link "設計師日報表" at bounding box center [43, 193] width 80 height 20
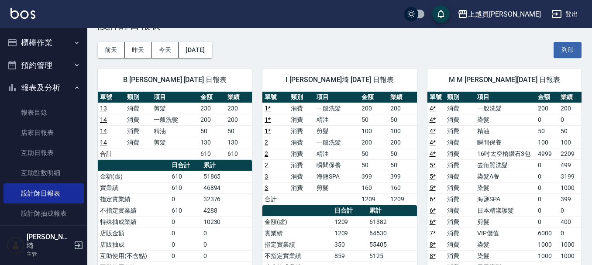
scroll to position [44, 0]
